Goal: Information Seeking & Learning: Compare options

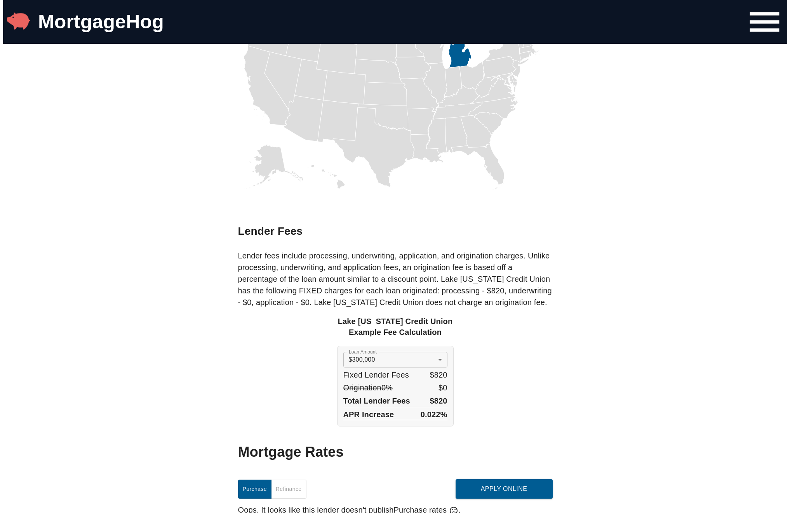
scroll to position [505, 0]
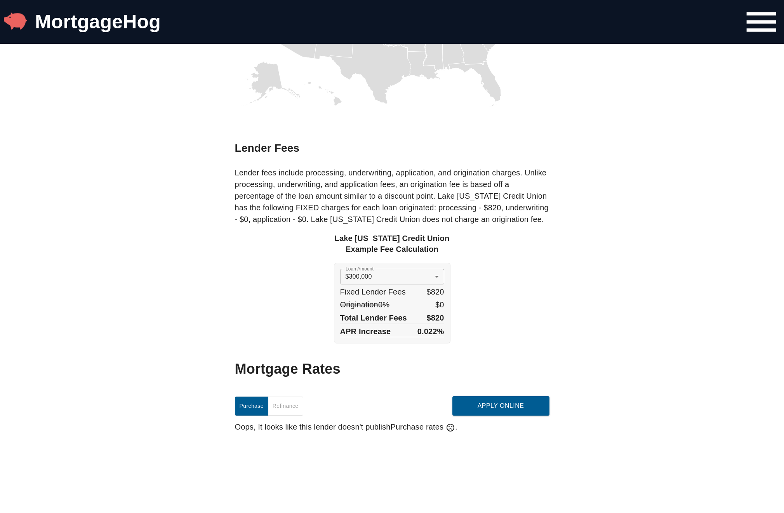
click at [357, 276] on body "MortgageHog Mortgage Rates Lake [US_STATE] Credit Union Overview Lender Summary…" at bounding box center [392, 516] width 784 height 2042
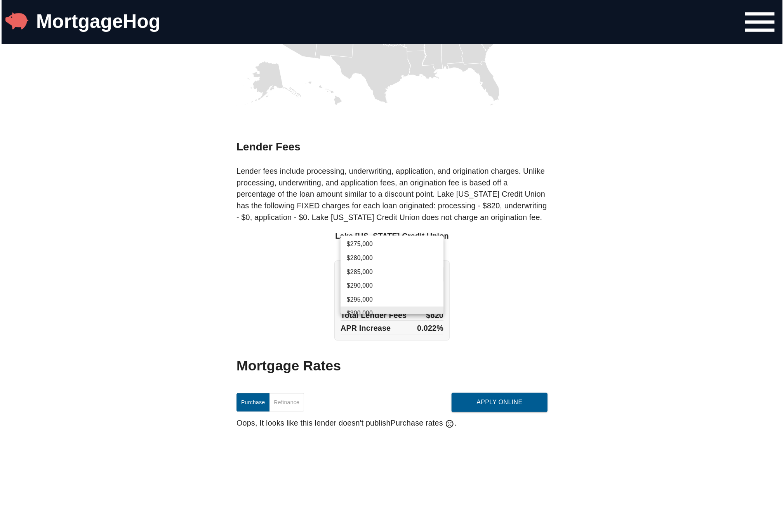
scroll to position [491, 0]
click at [365, 263] on li "$280,000" at bounding box center [395, 261] width 104 height 14
type input "280000"
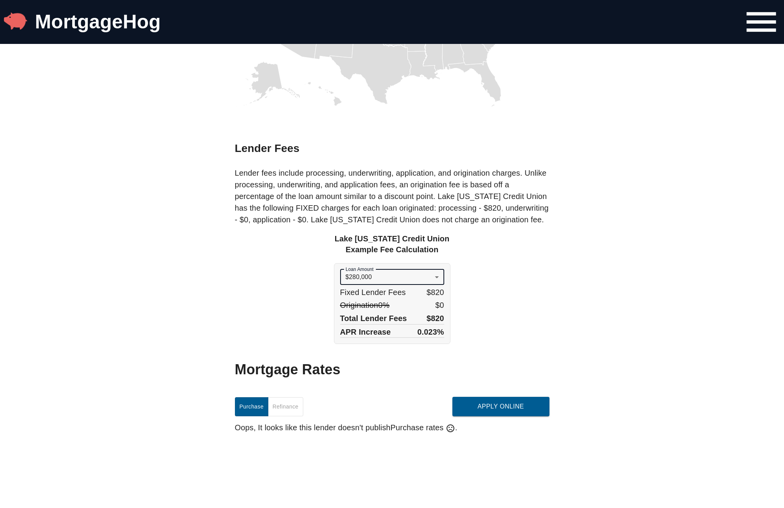
click at [524, 271] on div "Lake [US_STATE] Credit Union Example Fee Calculation Loan Amount $280,000 28000…" at bounding box center [392, 288] width 315 height 111
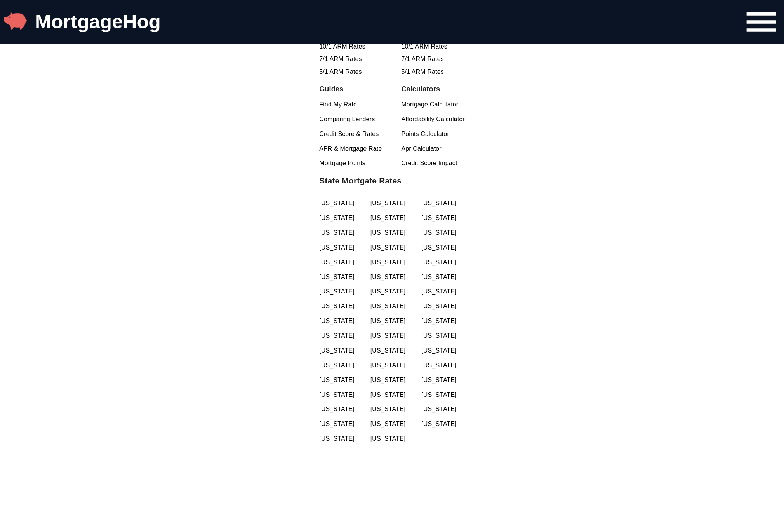
scroll to position [1437, 0]
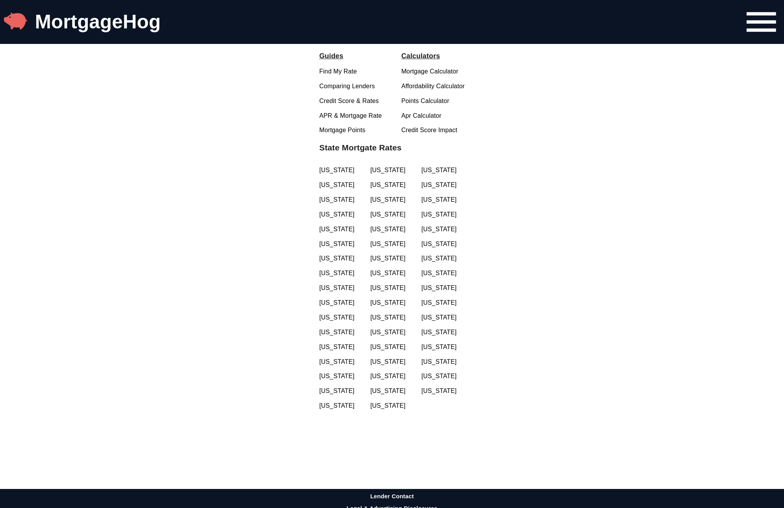
click at [339, 277] on link "[US_STATE]" at bounding box center [341, 273] width 44 height 9
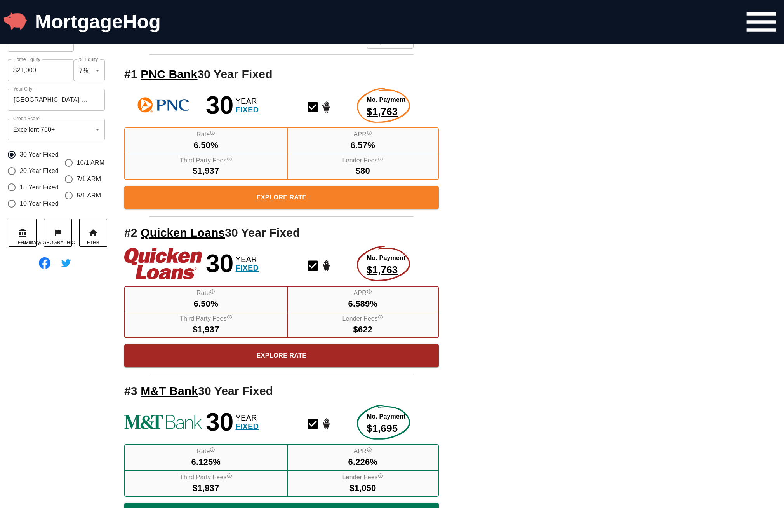
scroll to position [78, 0]
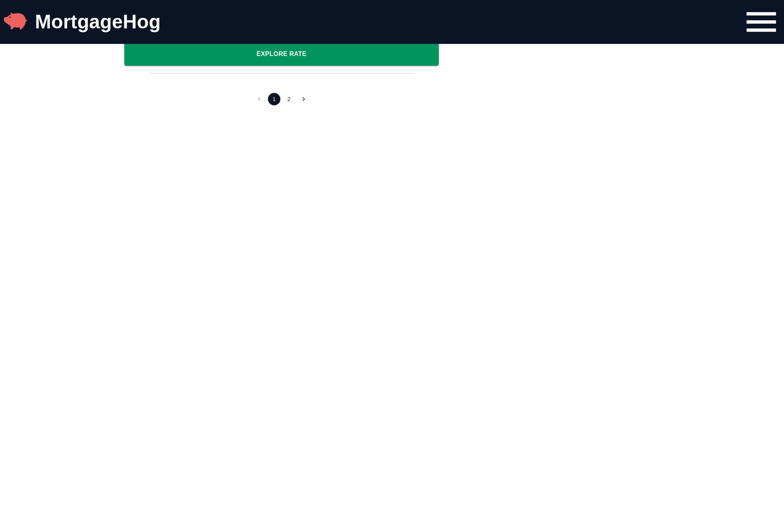
click at [288, 97] on button "2" at bounding box center [289, 99] width 12 height 12
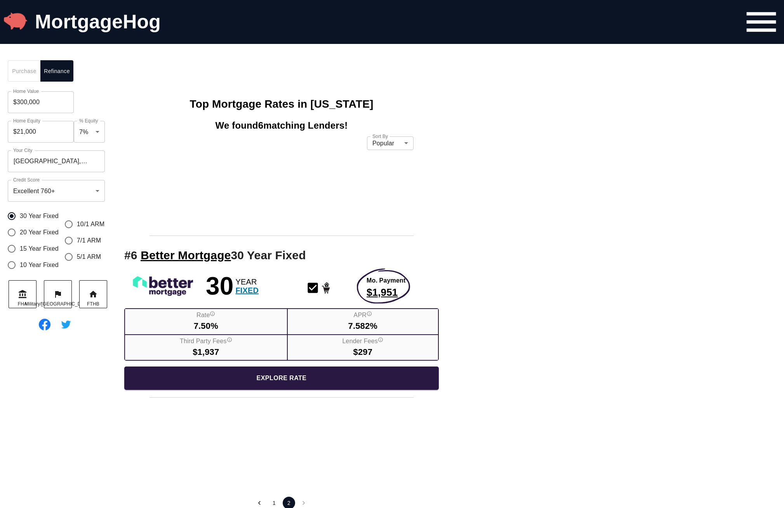
scroll to position [13, 0]
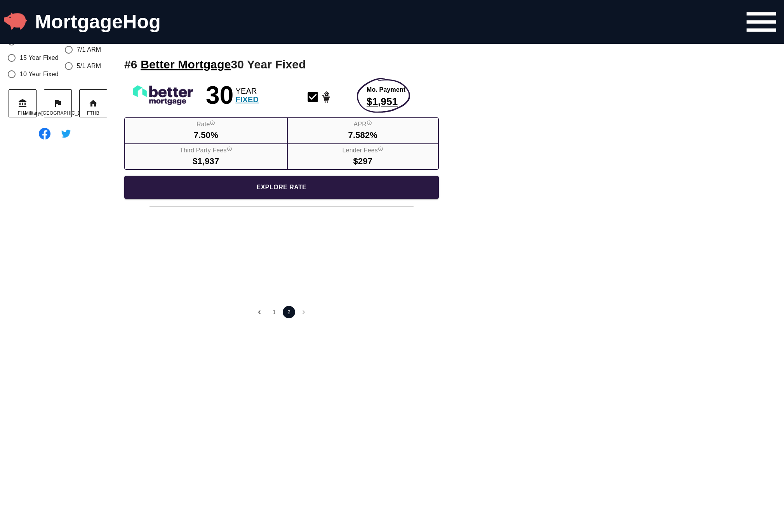
click at [268, 315] on button "1" at bounding box center [274, 312] width 12 height 12
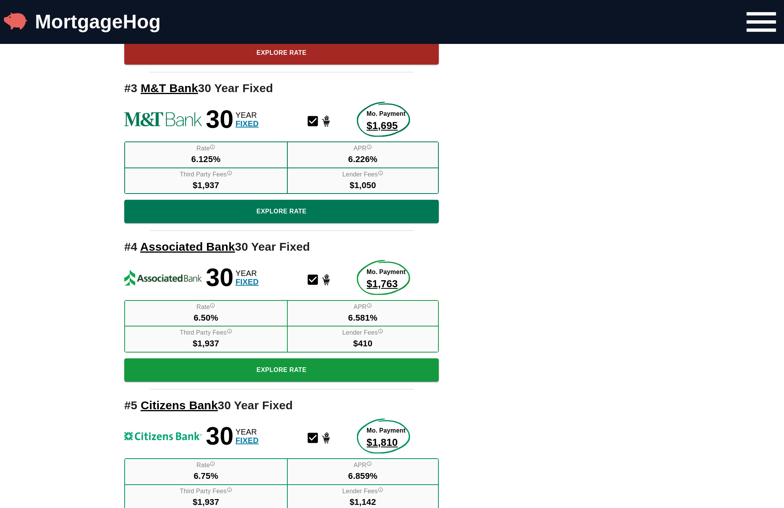
scroll to position [479, 0]
